Goal: Information Seeking & Learning: Learn about a topic

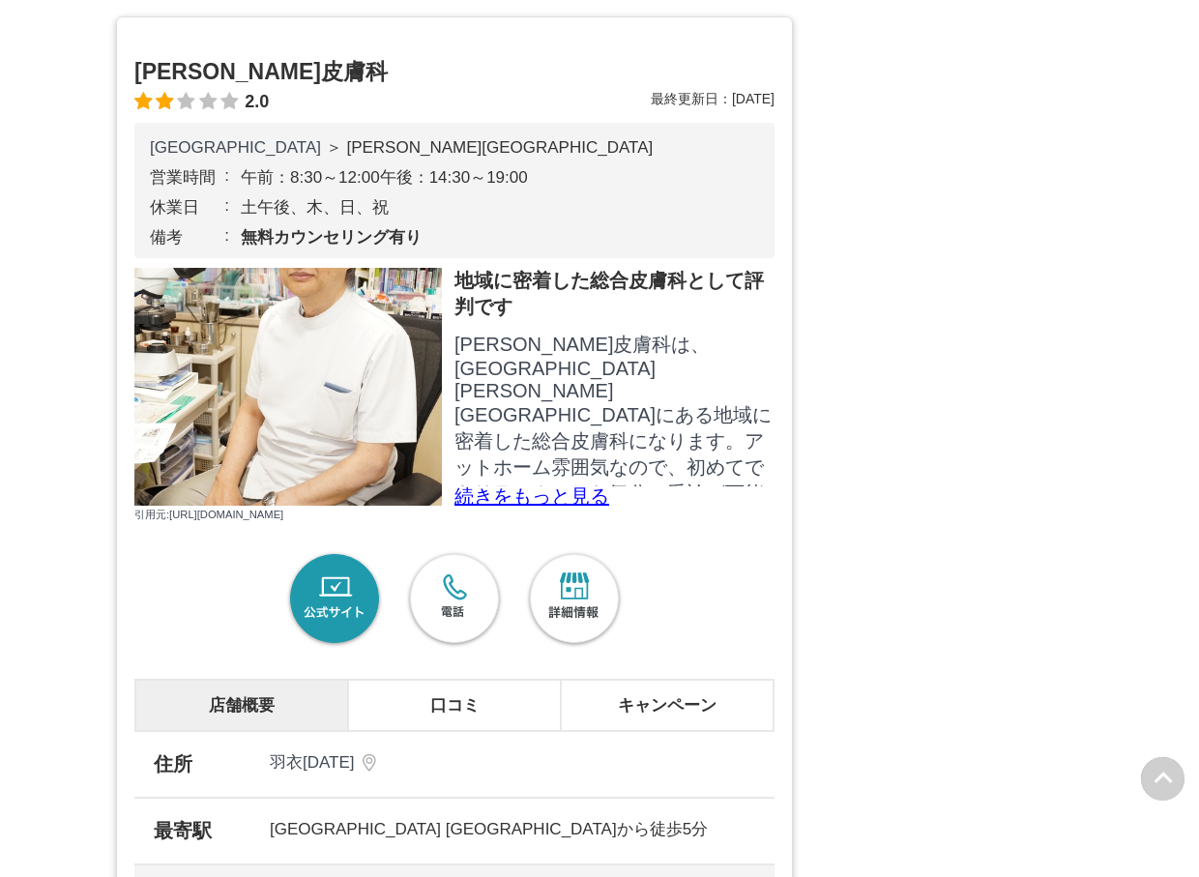
scroll to position [3456, 0]
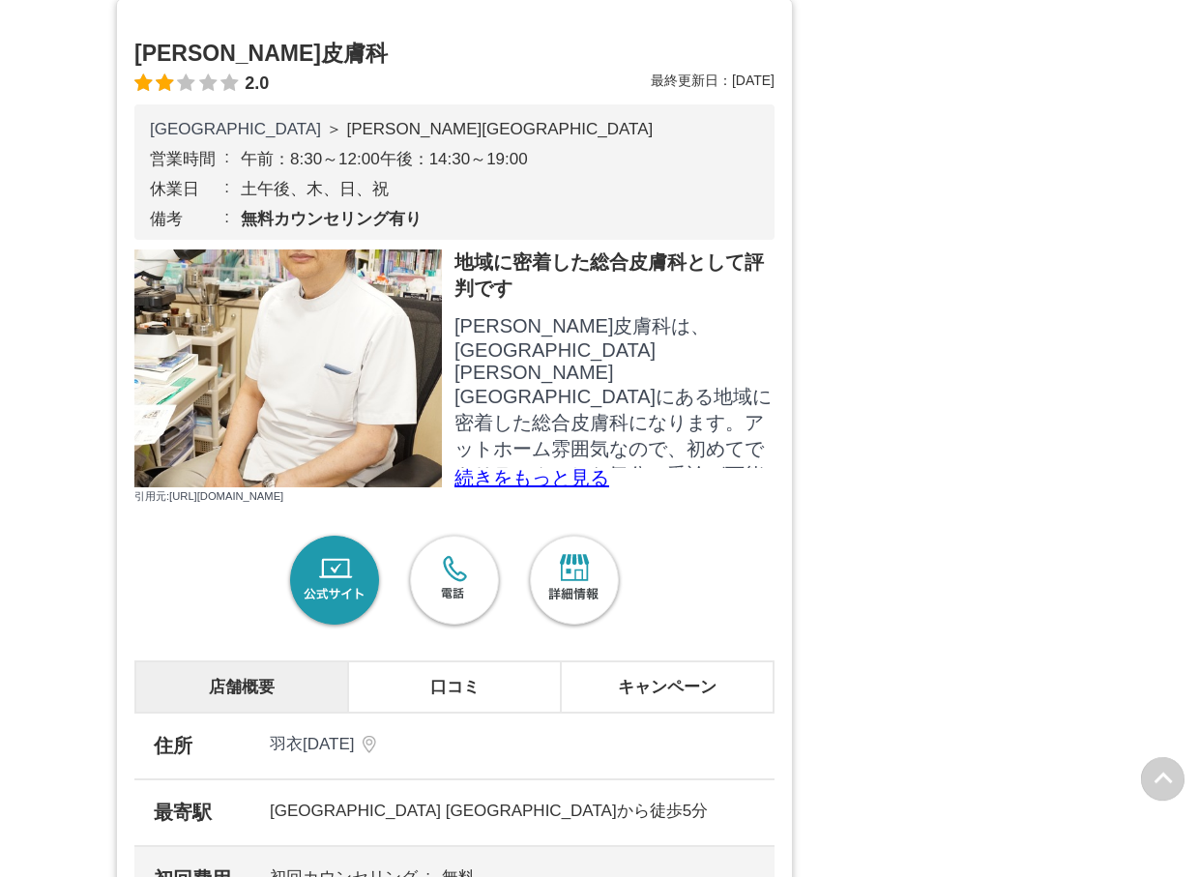
click at [226, 473] on img at bounding box center [288, 368] width 308 height 238
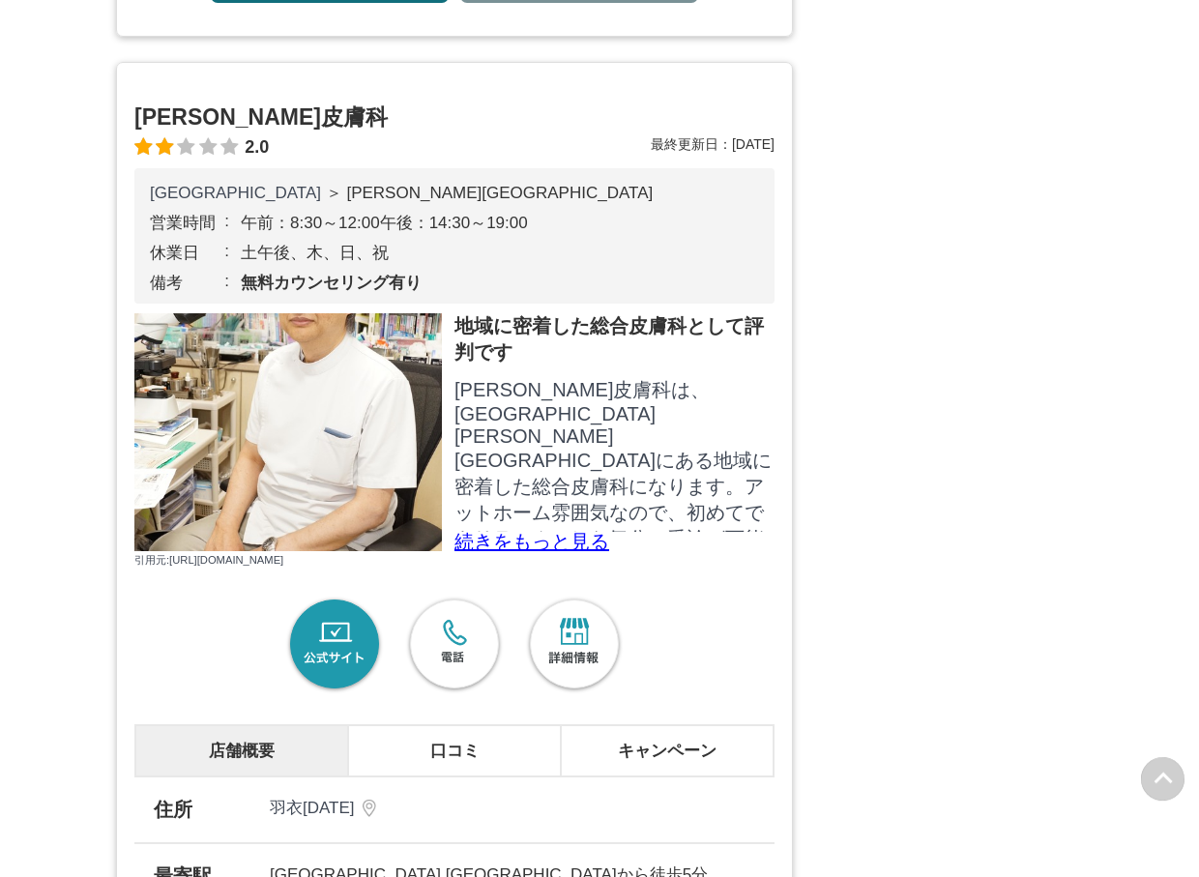
scroll to position [3393, 0]
click at [293, 545] on img at bounding box center [288, 431] width 308 height 238
click at [526, 550] on p "続きをもっと見る" at bounding box center [614, 540] width 320 height 19
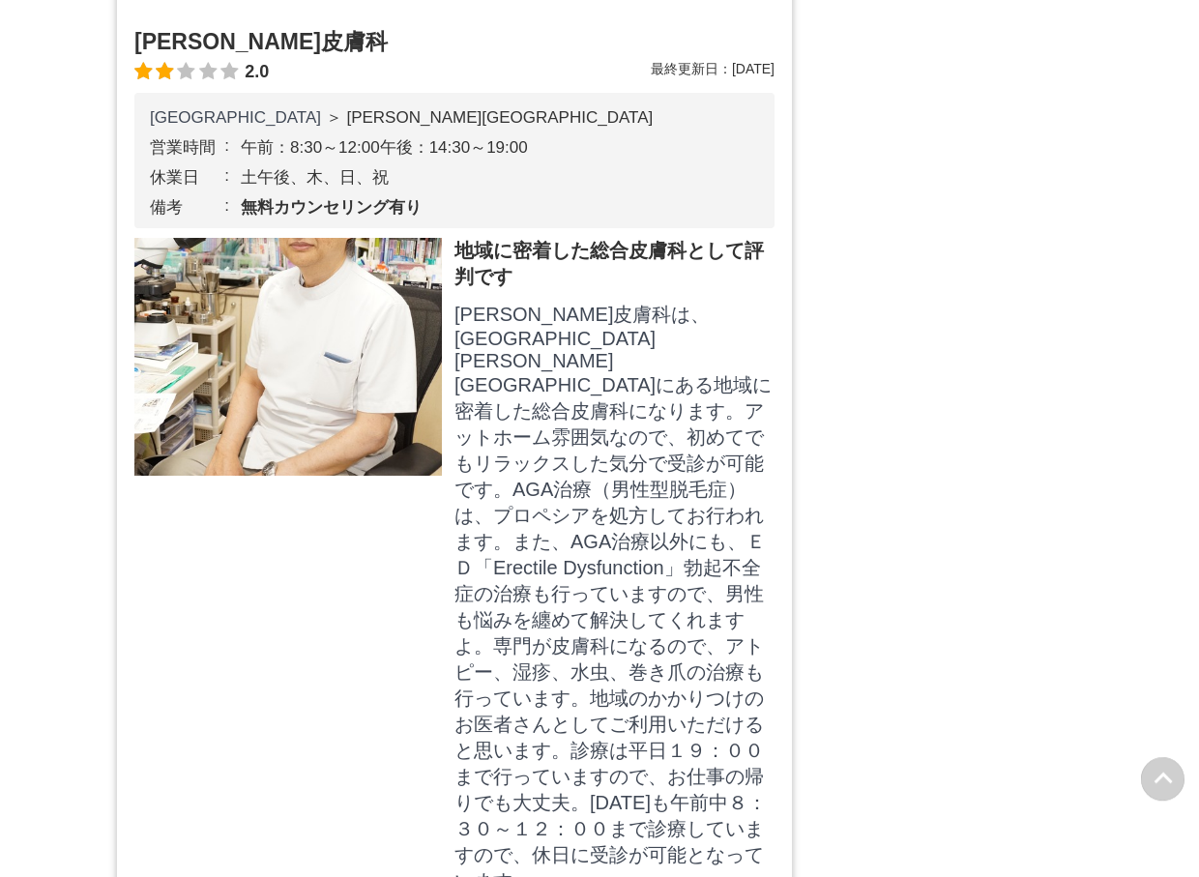
click at [263, 476] on img at bounding box center [288, 357] width 308 height 238
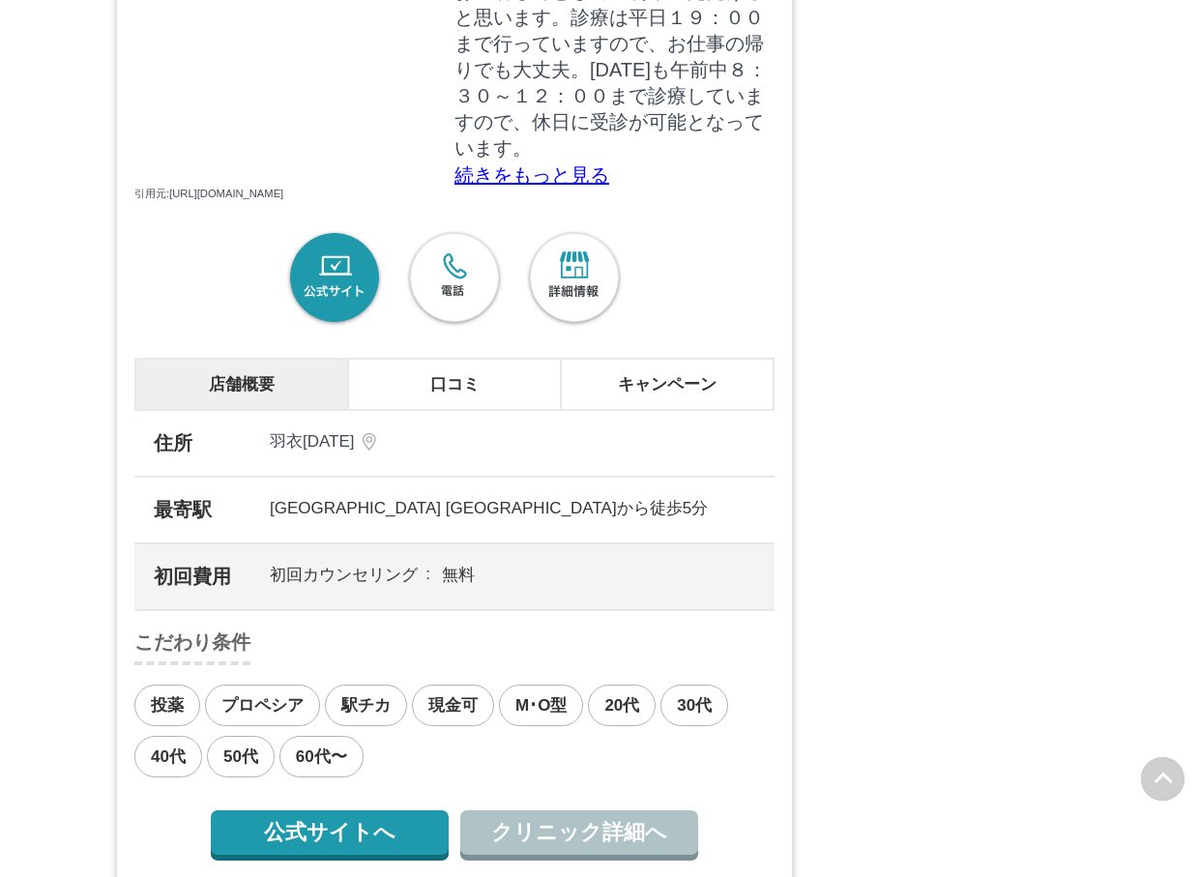
scroll to position [4220, 0]
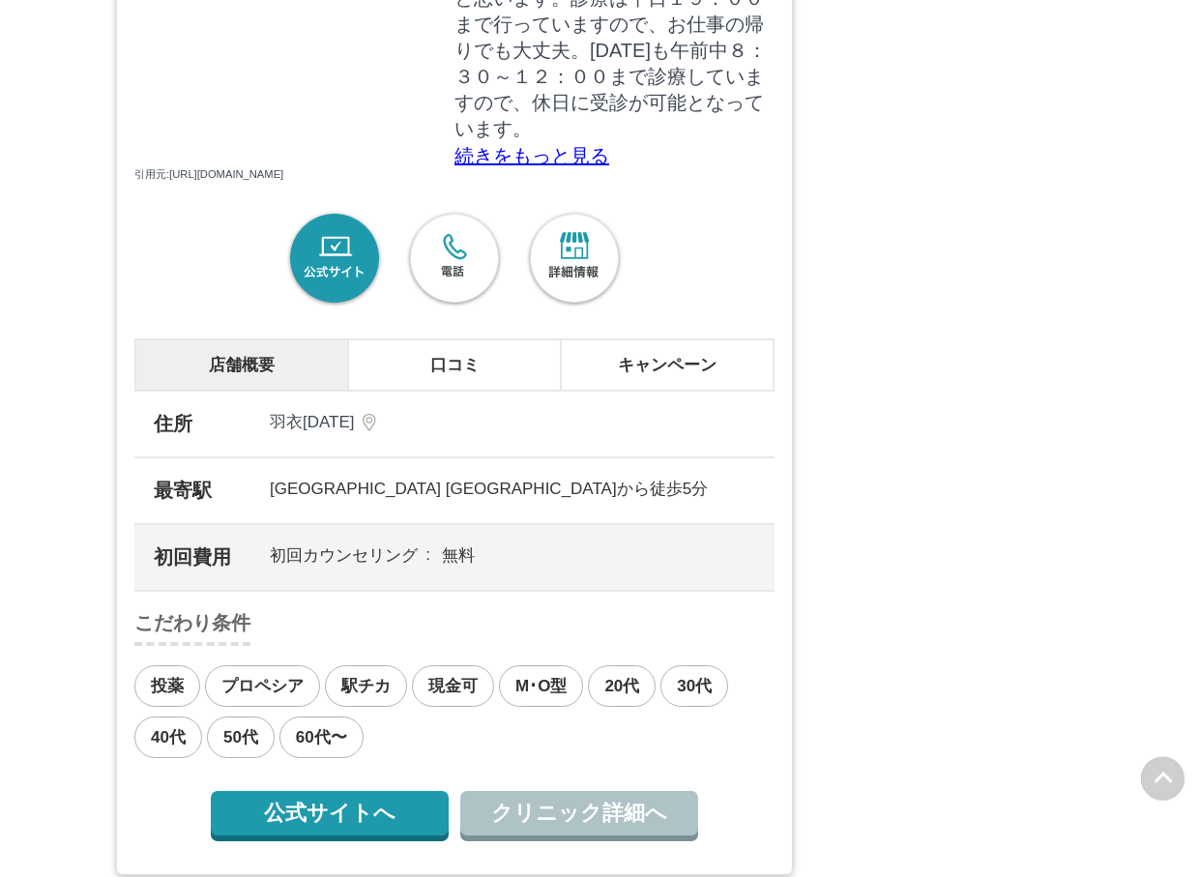
click at [327, 309] on link "公式サイト" at bounding box center [334, 259] width 101 height 101
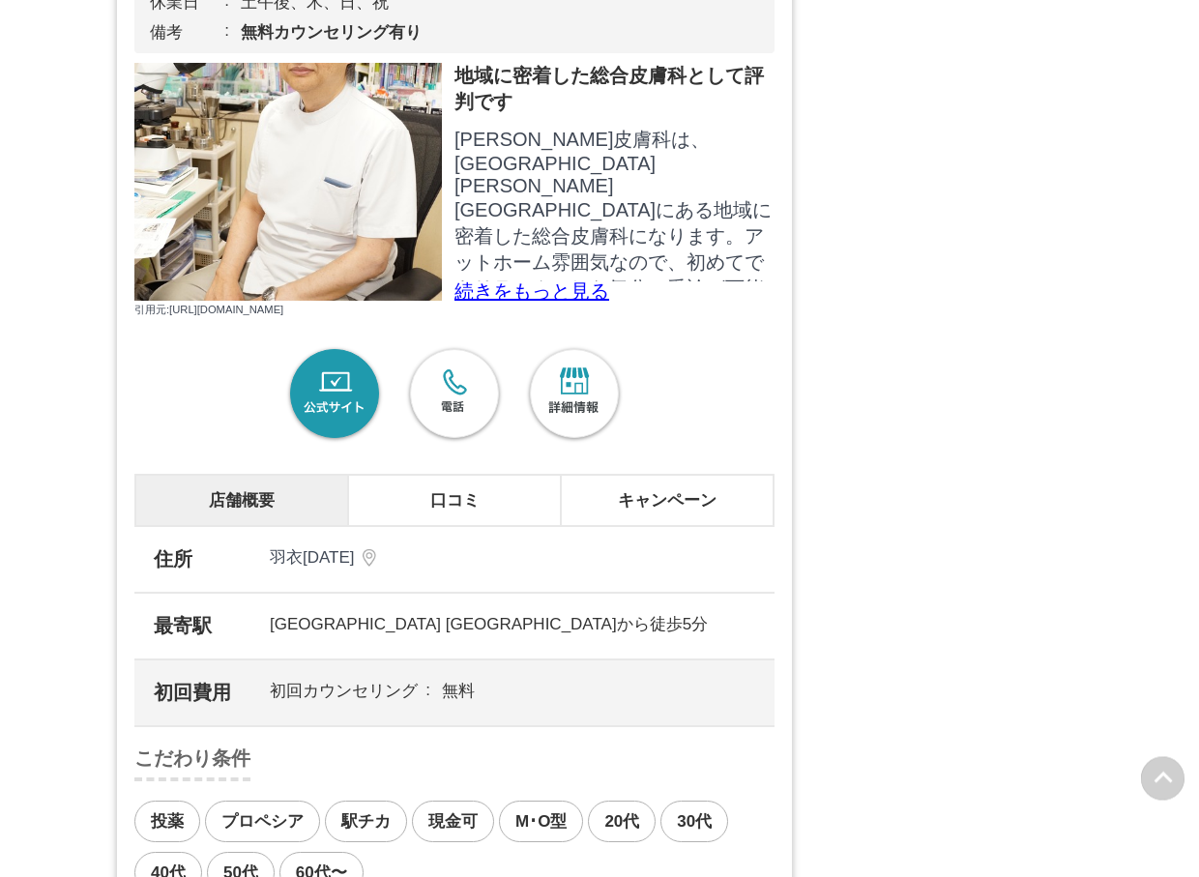
scroll to position [3643, 0]
click at [584, 445] on link "詳細情報" at bounding box center [574, 394] width 101 height 101
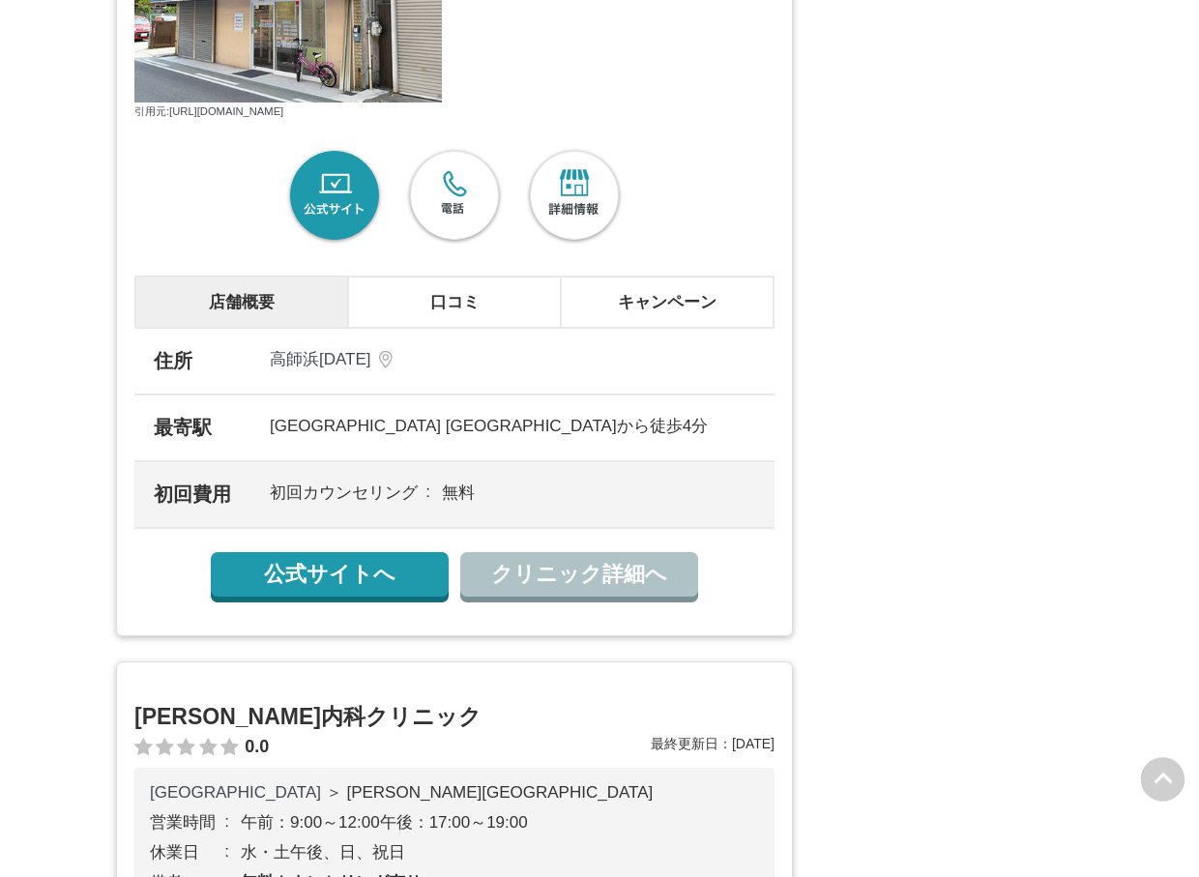
scroll to position [5064, 0]
click at [586, 248] on link "詳細情報" at bounding box center [574, 197] width 101 height 101
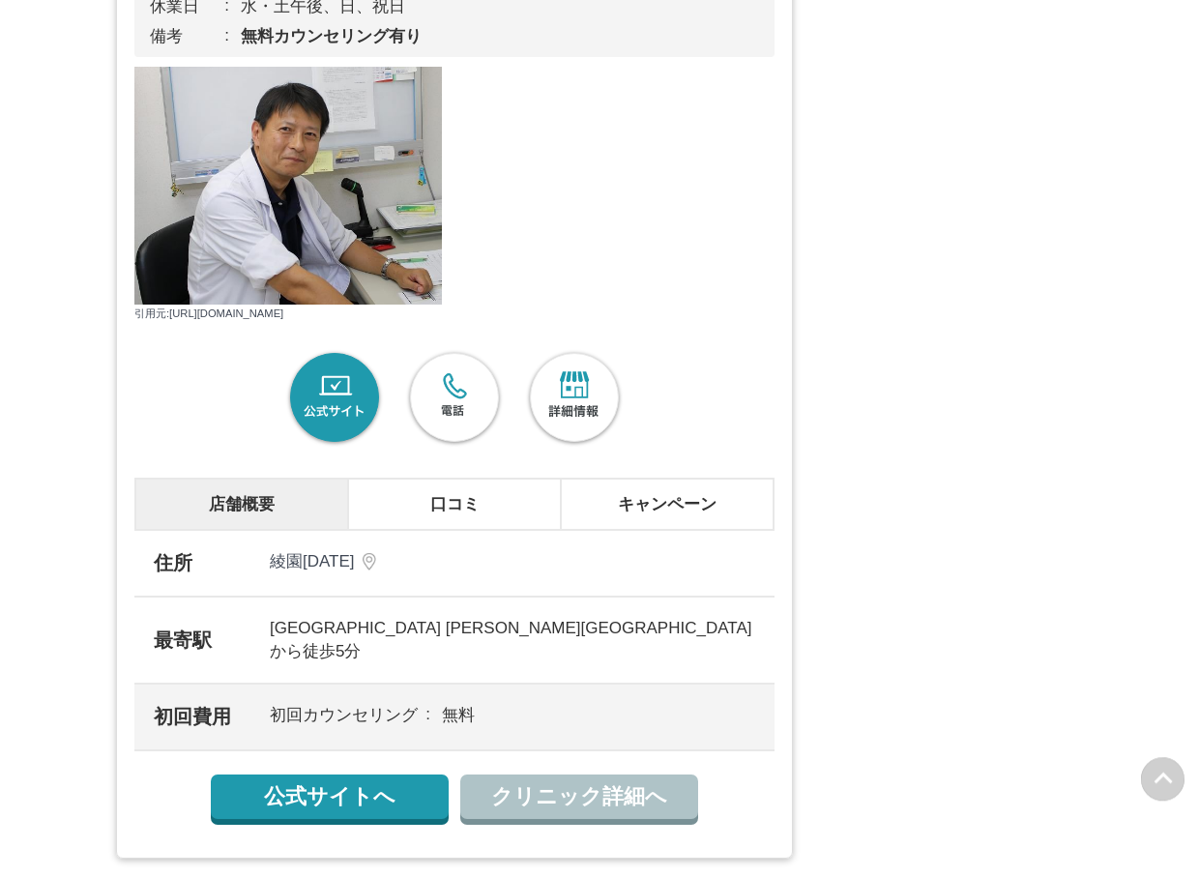
scroll to position [5915, 0]
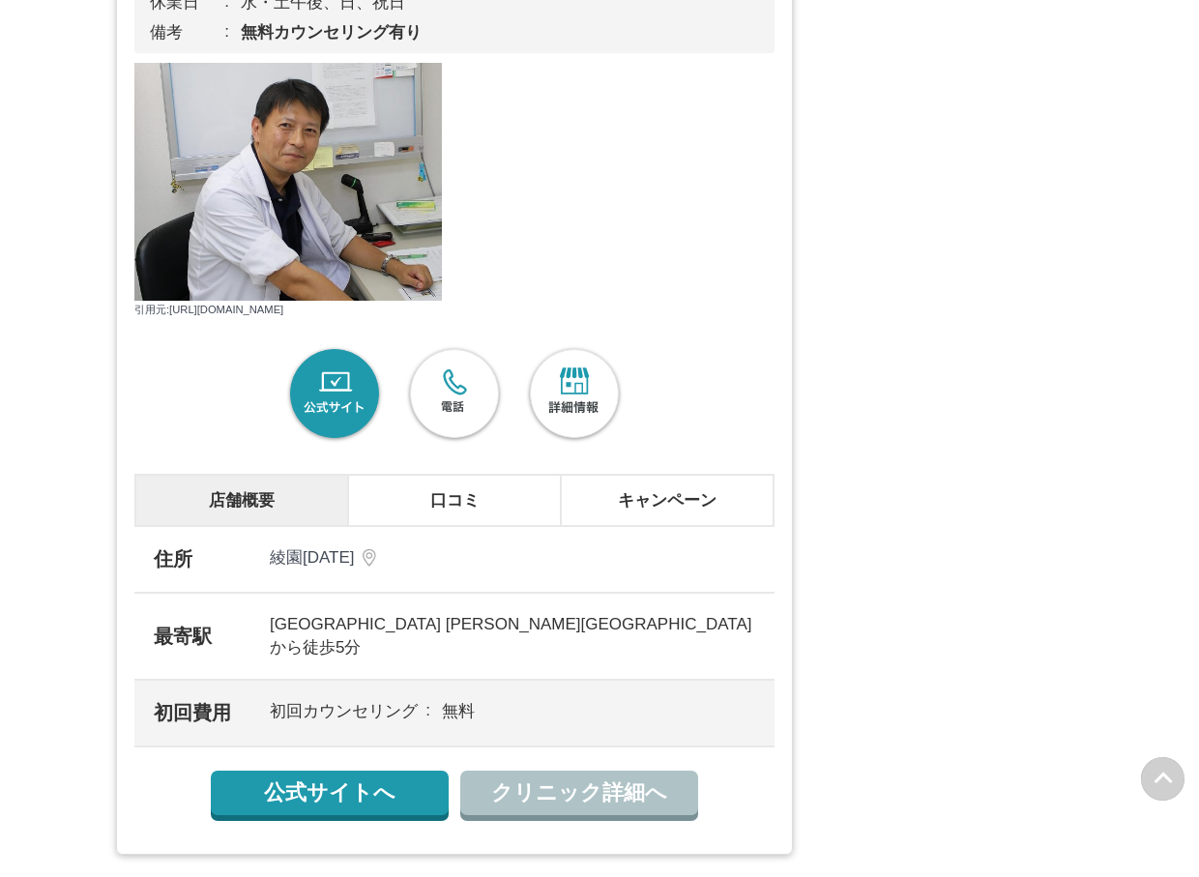
click at [574, 445] on link "詳細情報" at bounding box center [574, 394] width 101 height 101
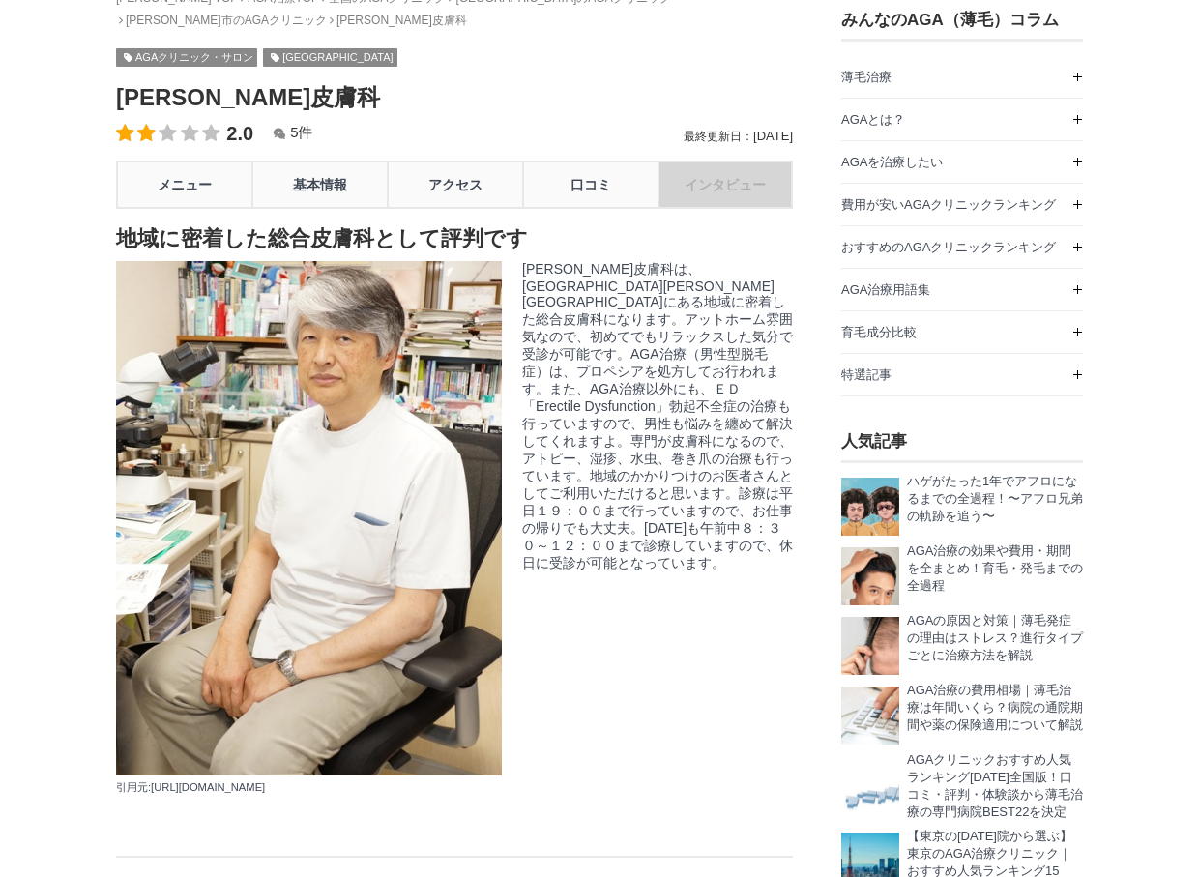
scroll to position [86, 0]
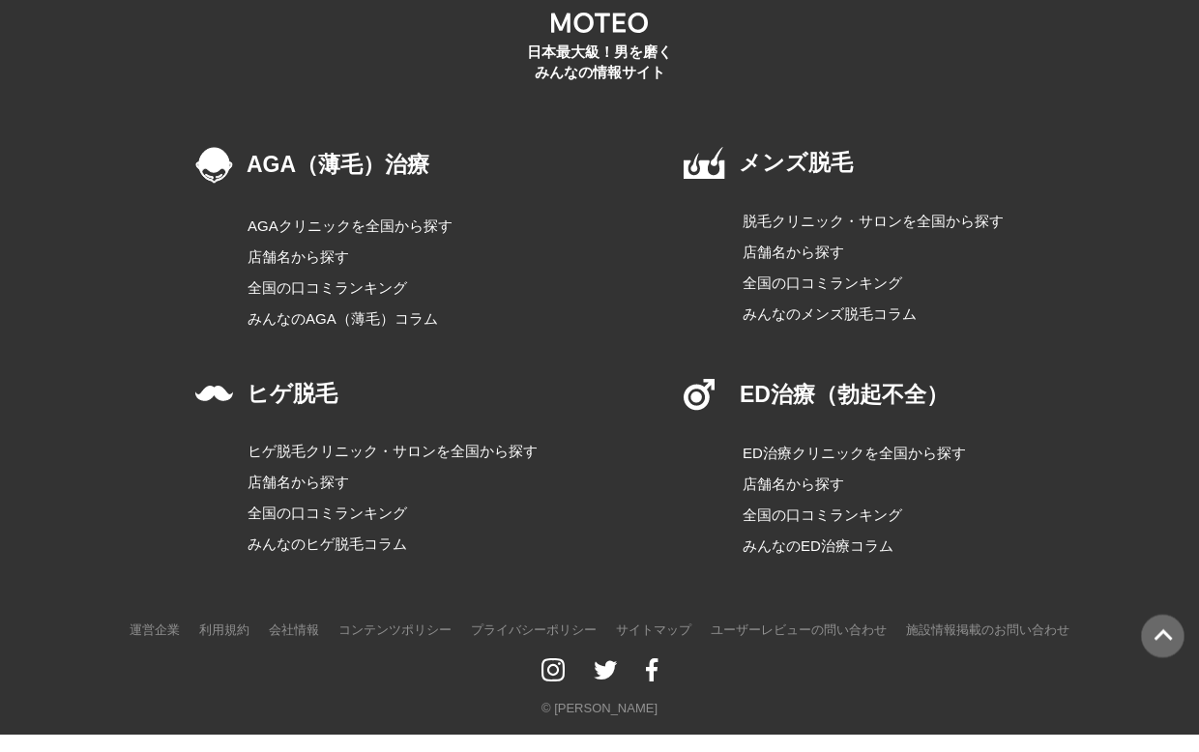
scroll to position [2938, 0]
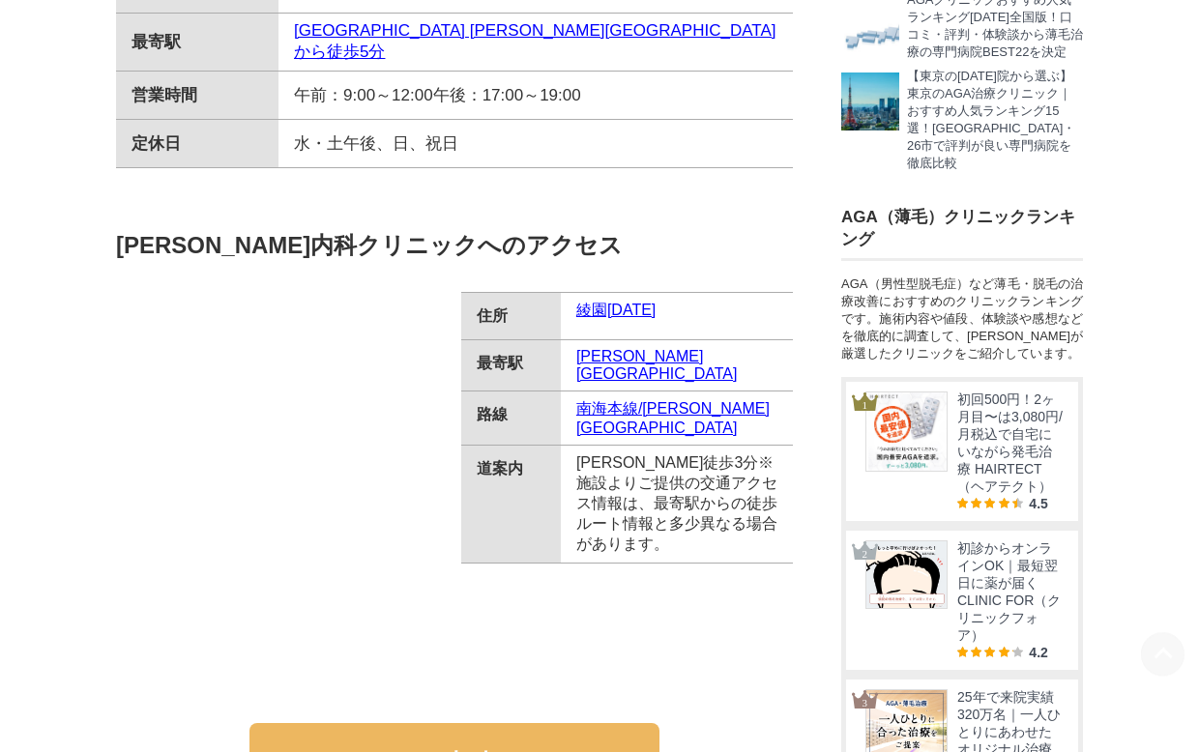
scroll to position [845, 0]
click at [608, 321] on link "綾園[DATE]" at bounding box center [676, 311] width 201 height 20
